Goal: Task Accomplishment & Management: Use online tool/utility

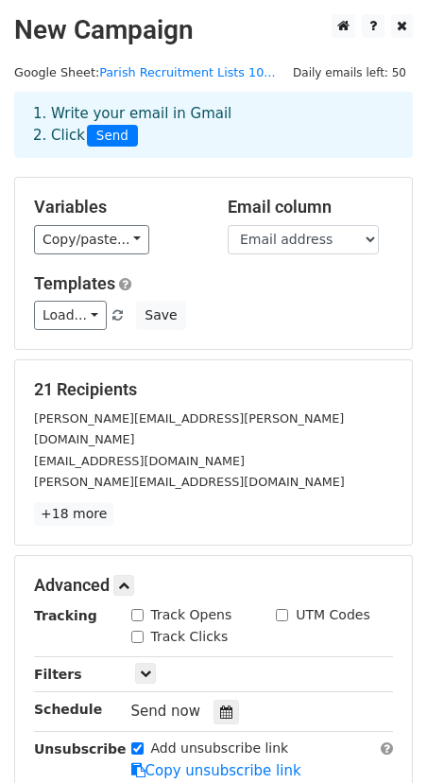
scroll to position [213, 0]
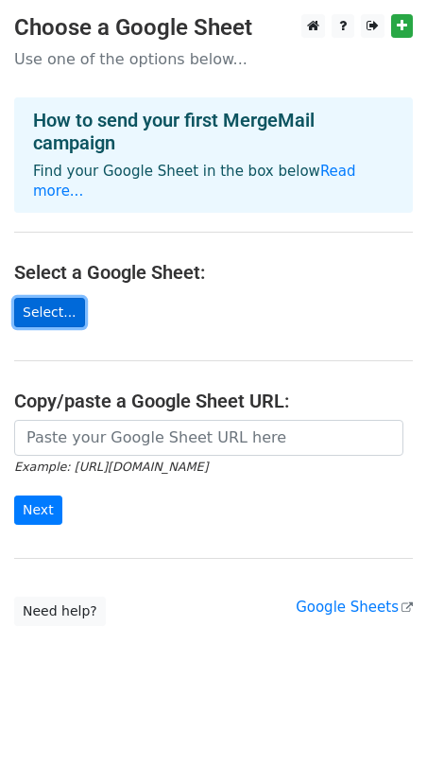
click at [56, 298] on link "Select..." at bounding box center [49, 312] width 71 height 29
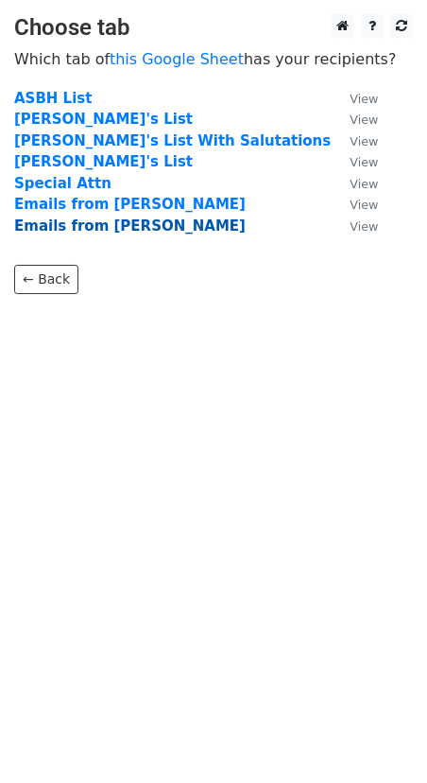
click at [100, 223] on strong "Emails from Susan" at bounding box center [130, 225] width 232 height 17
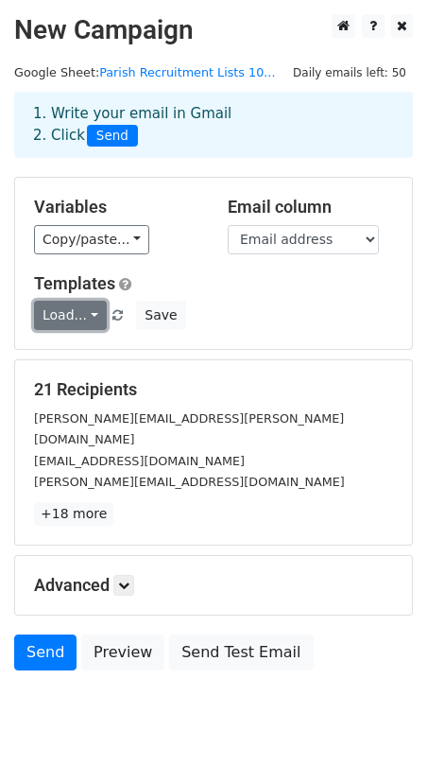
click at [88, 314] on link "Load..." at bounding box center [70, 315] width 73 height 29
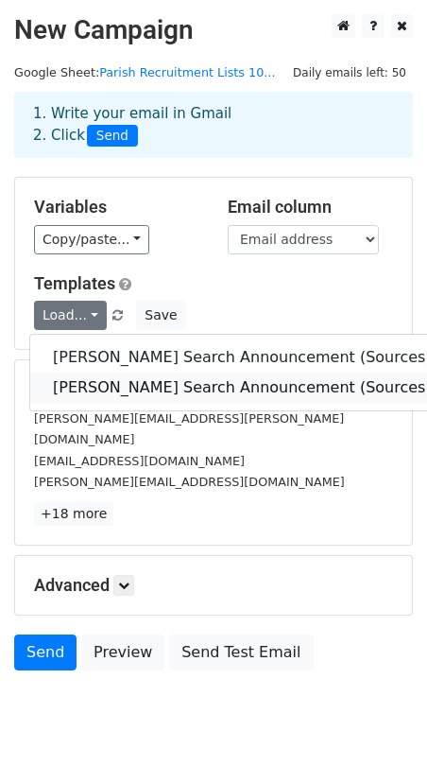
click at [120, 389] on link "Rector Search Announcement (Sources) From Susan" at bounding box center [328, 387] width 596 height 30
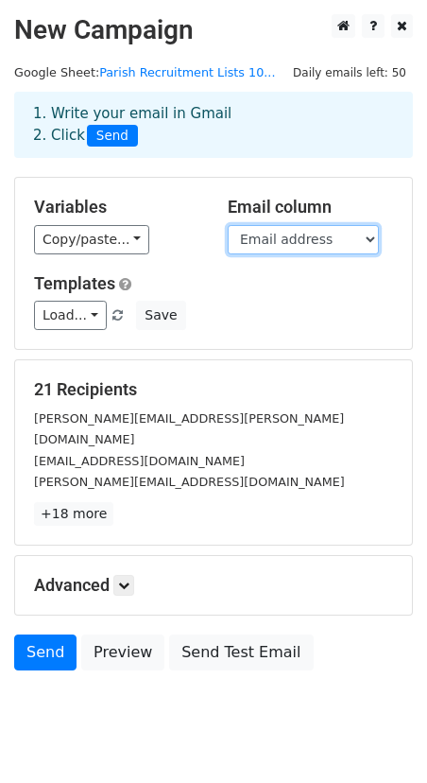
click at [371, 240] on select "Email address Salutation Name" at bounding box center [303, 239] width 151 height 29
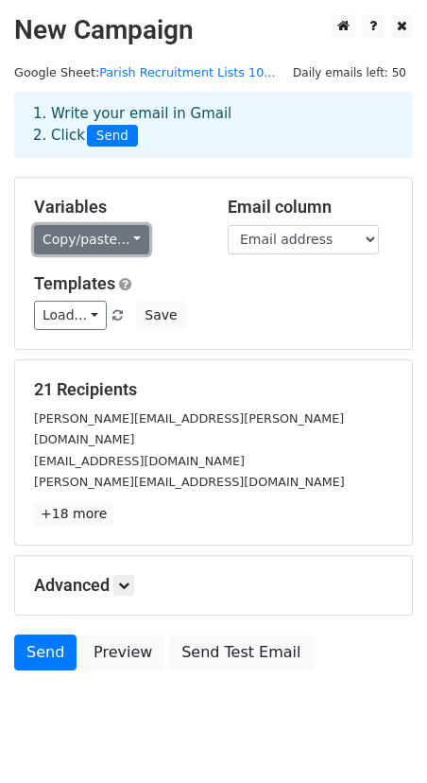
click at [131, 238] on link "Copy/paste..." at bounding box center [91, 239] width 115 height 29
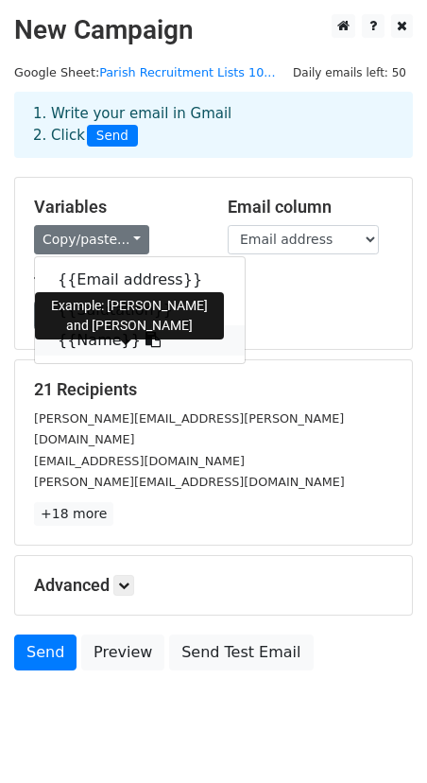
click at [102, 342] on link "{{Name}}" at bounding box center [140, 340] width 210 height 30
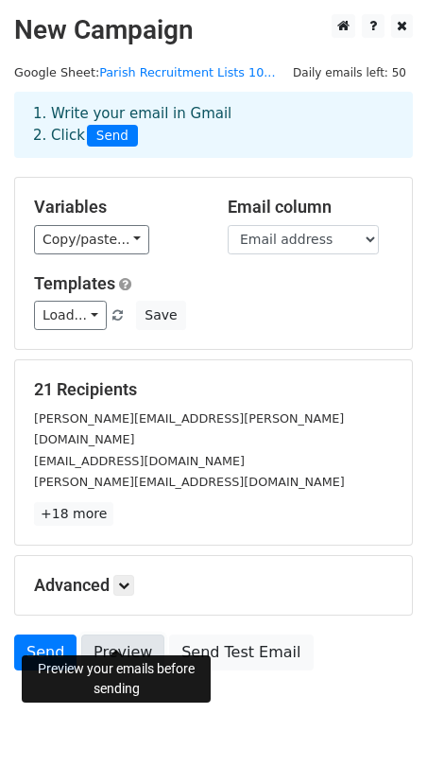
click at [125, 635] on link "Preview" at bounding box center [122, 652] width 83 height 36
click at [124, 637] on link "Preview" at bounding box center [122, 652] width 83 height 36
click at [124, 636] on link "Preview" at bounding box center [122, 652] width 83 height 36
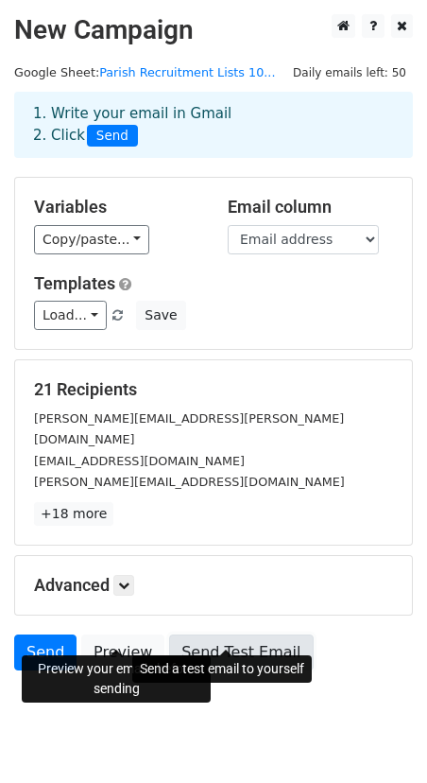
click at [247, 634] on link "Send Test Email" at bounding box center [241, 652] width 144 height 36
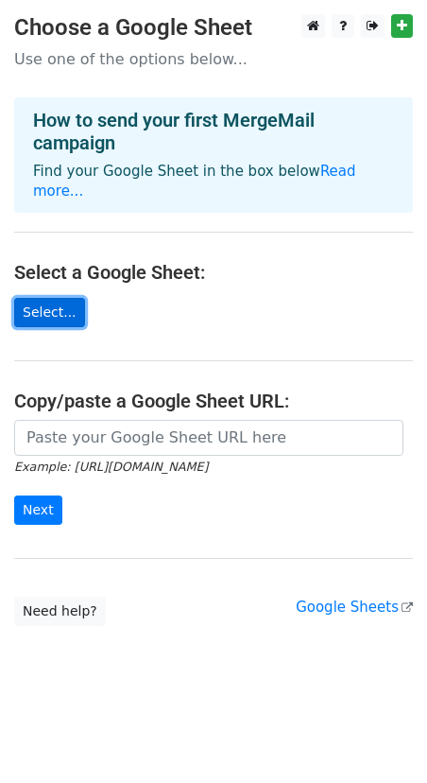
click at [60, 302] on link "Select..." at bounding box center [49, 312] width 71 height 29
click at [43, 298] on link "Select..." at bounding box center [49, 312] width 71 height 29
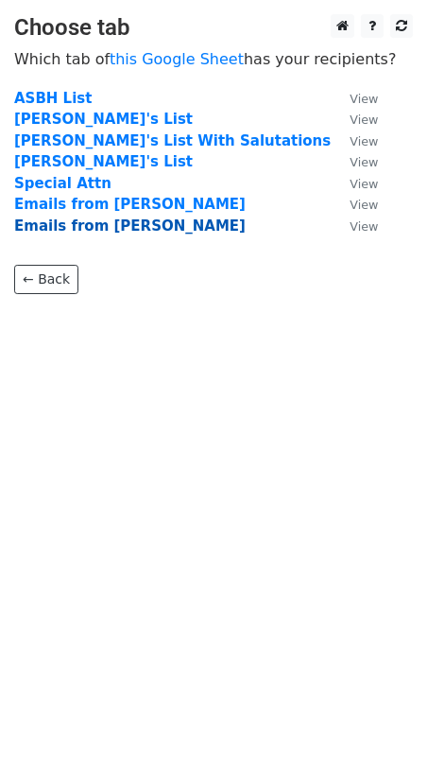
click at [78, 223] on strong "Emails from [PERSON_NAME]" at bounding box center [130, 225] width 232 height 17
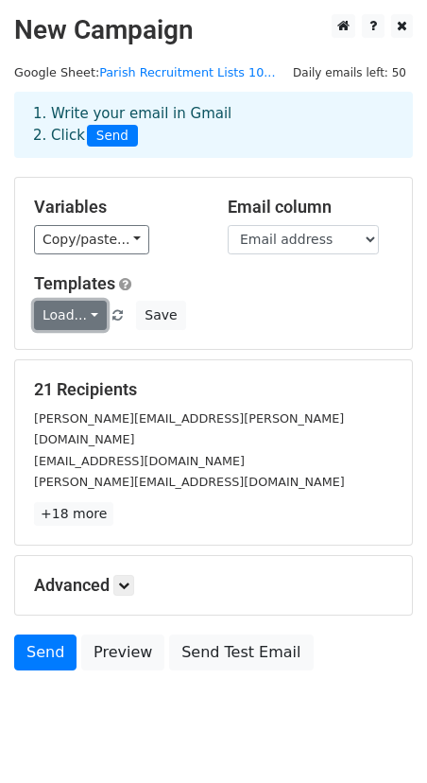
click at [91, 318] on link "Load..." at bounding box center [70, 315] width 73 height 29
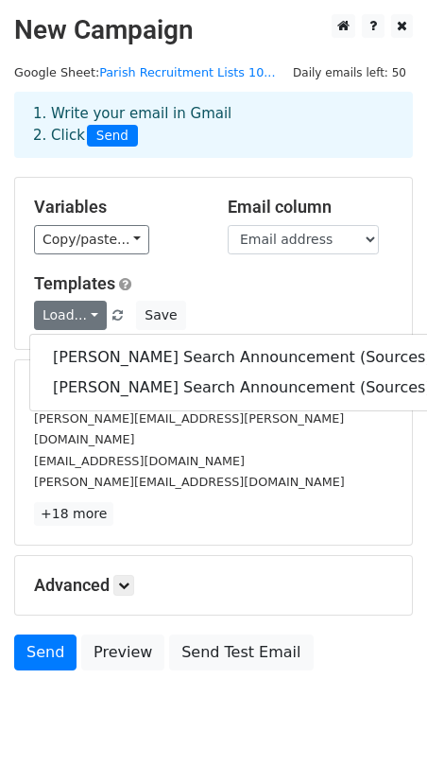
click at [233, 300] on div "Templates Load... [PERSON_NAME] Search Announcement (Sources) from [PERSON_NAME…" at bounding box center [214, 302] width 388 height 58
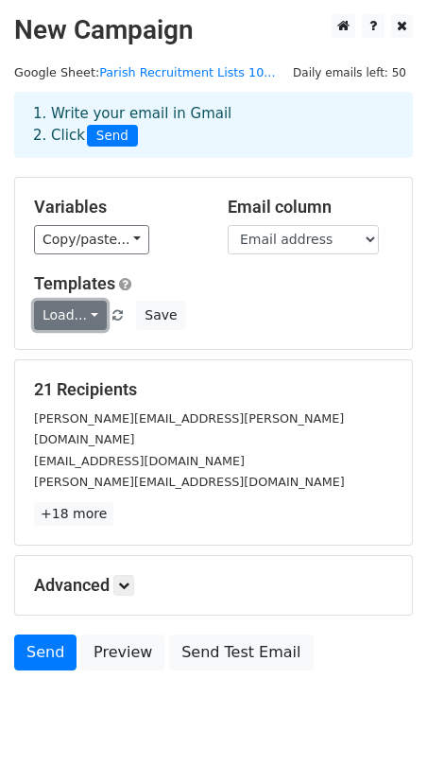
click at [93, 315] on link "Load..." at bounding box center [70, 315] width 73 height 29
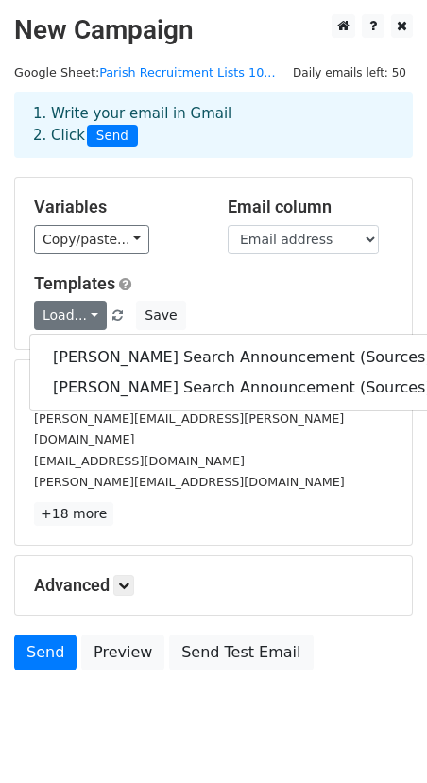
click at [265, 285] on h5 "Templates" at bounding box center [213, 283] width 359 height 21
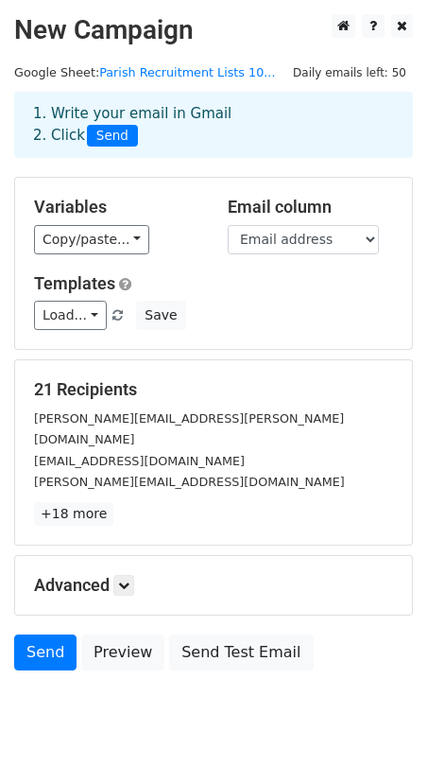
scroll to position [27, 0]
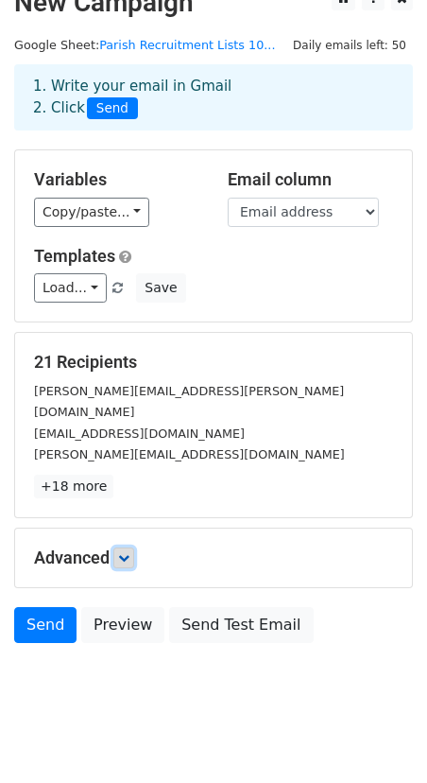
click at [121, 552] on icon at bounding box center [123, 557] width 11 height 11
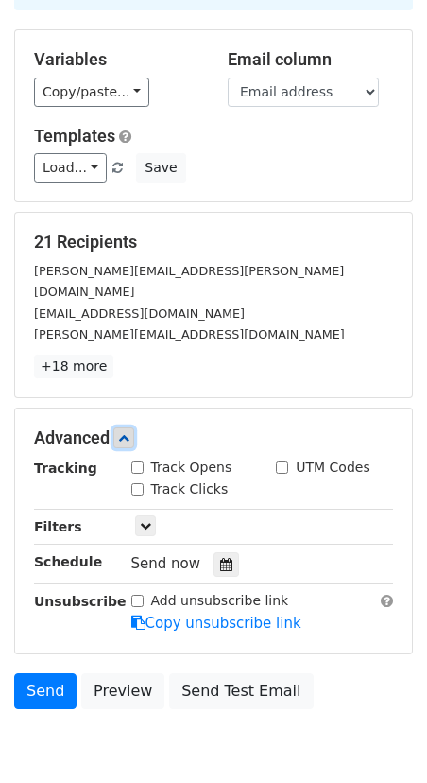
scroll to position [213, 0]
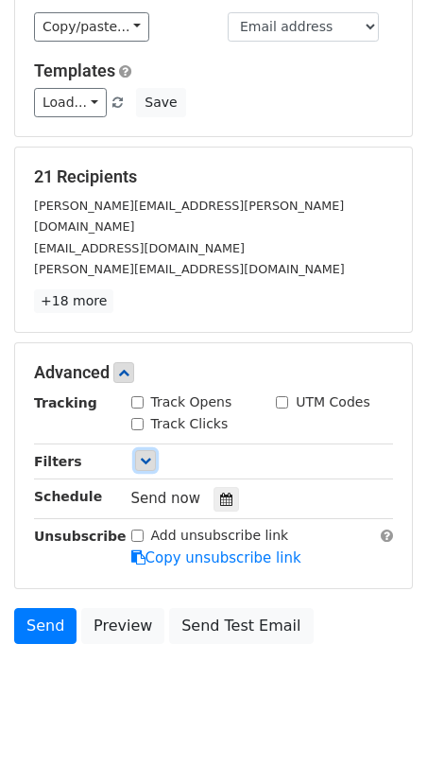
click at [149, 455] on icon at bounding box center [145, 460] width 11 height 11
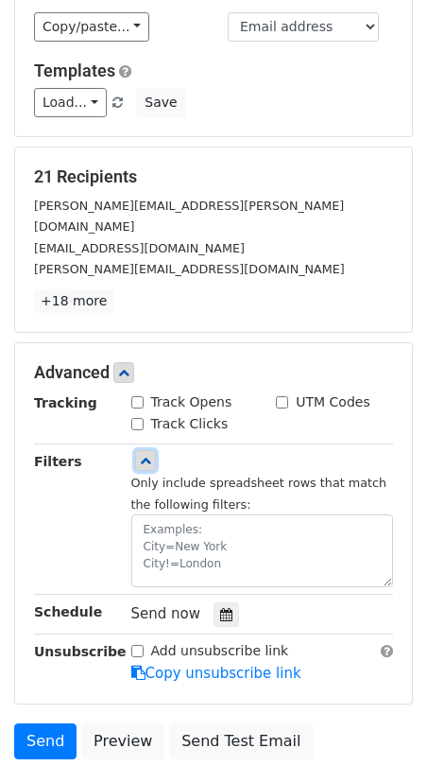
click at [147, 455] on icon at bounding box center [145, 460] width 11 height 11
